Goal: Register for event/course

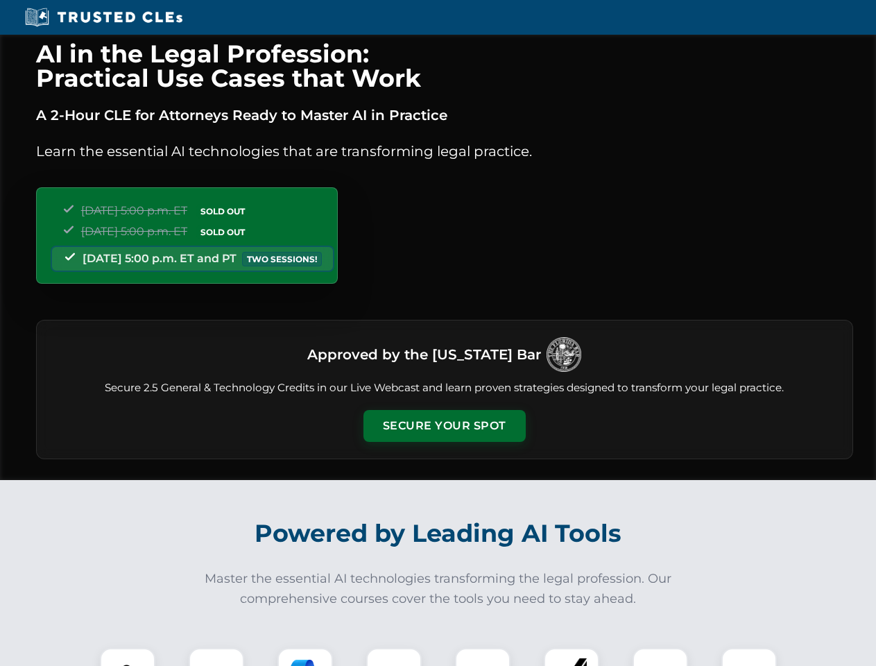
click at [444, 426] on button "Secure Your Spot" at bounding box center [444, 426] width 162 height 32
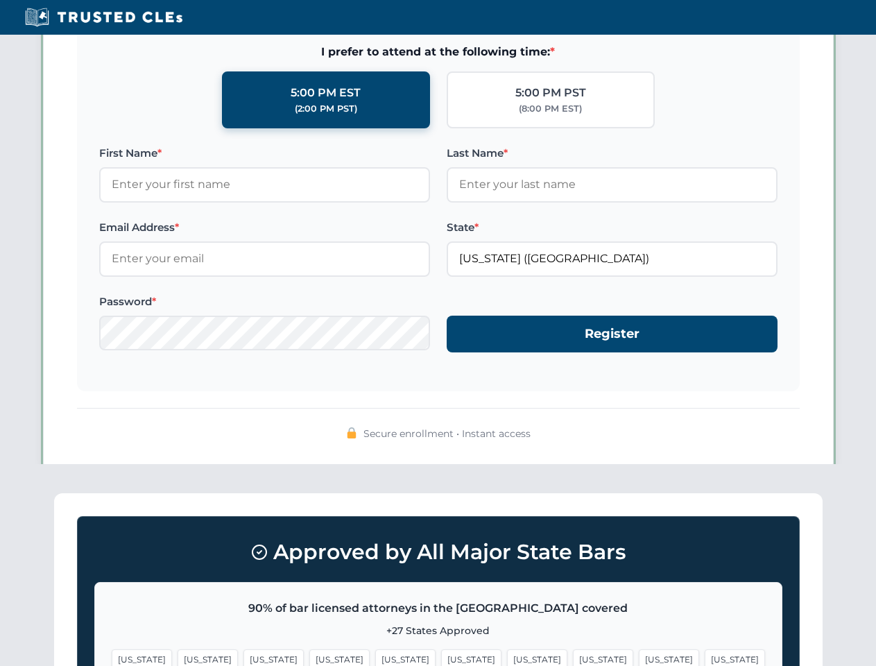
click at [441, 657] on span "[US_STATE]" at bounding box center [471, 659] width 60 height 20
click at [507, 657] on span "[US_STATE]" at bounding box center [537, 659] width 60 height 20
click at [639, 657] on span "[US_STATE]" at bounding box center [669, 659] width 60 height 20
